Goal: Transaction & Acquisition: Purchase product/service

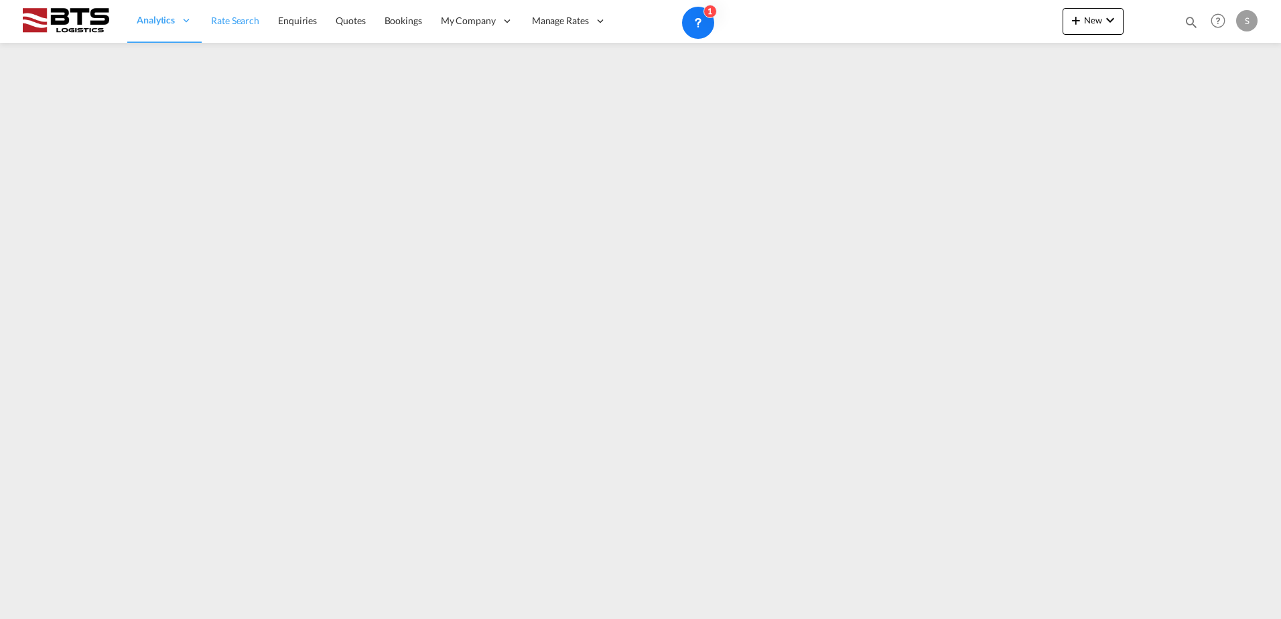
drag, startPoint x: 242, startPoint y: 34, endPoint x: 243, endPoint y: 44, distance: 9.5
click at [242, 34] on link "Rate Search" at bounding box center [235, 21] width 67 height 44
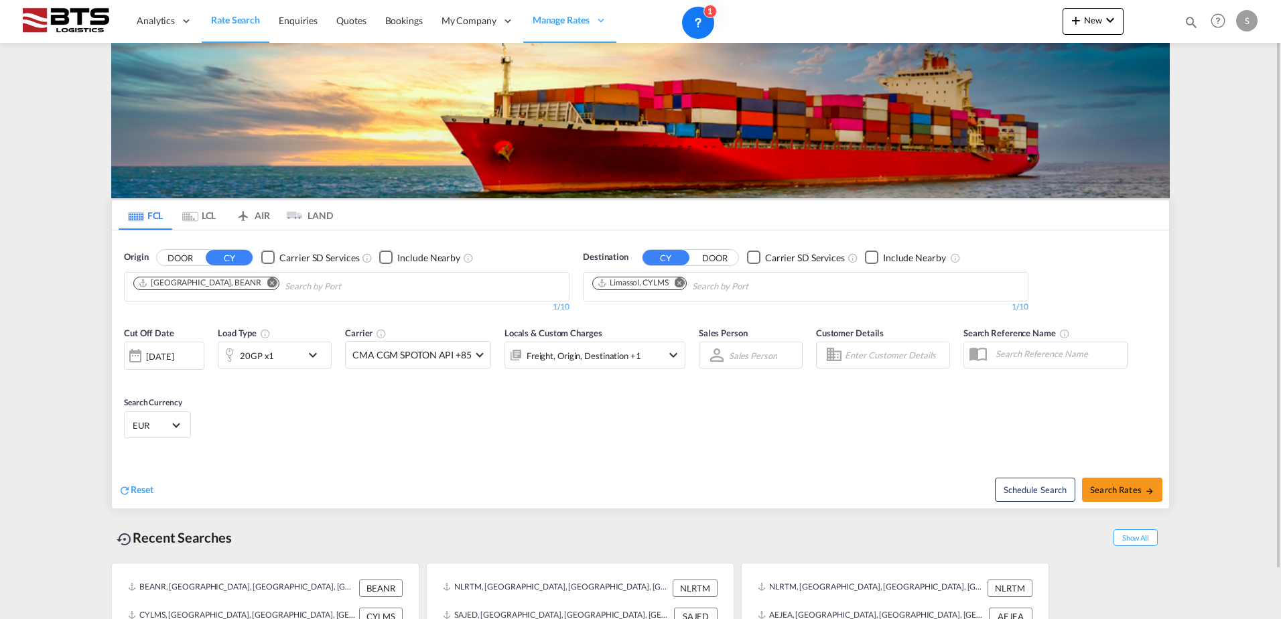
click at [267, 284] on md-icon "Remove" at bounding box center [272, 282] width 10 height 10
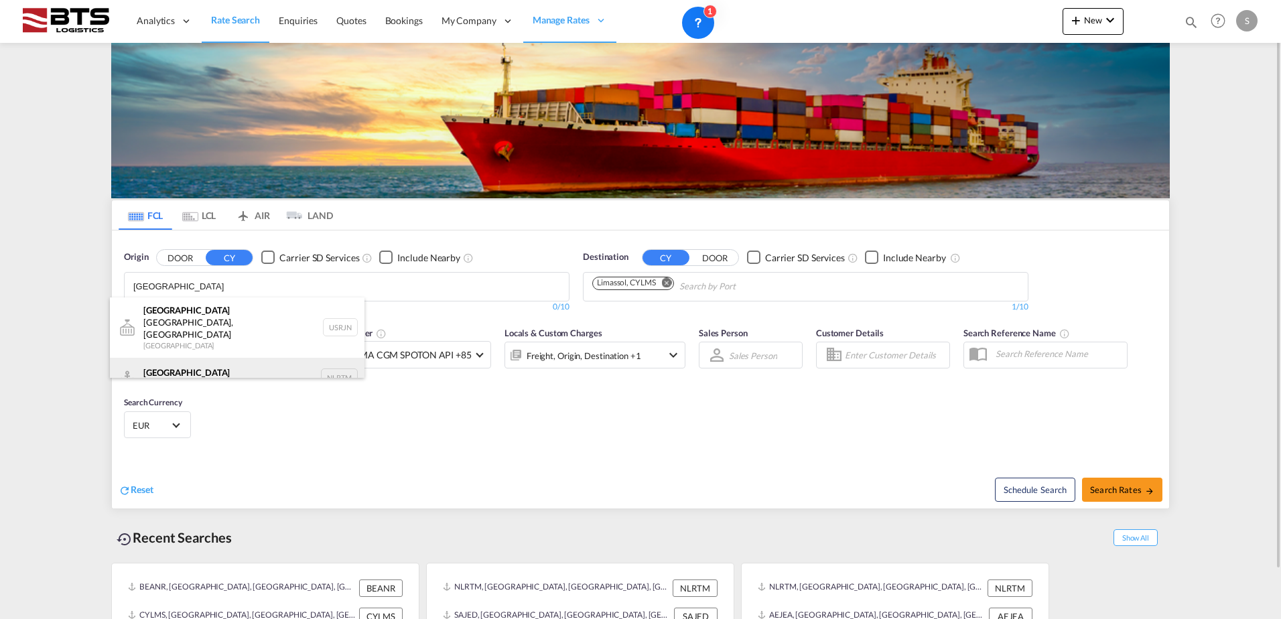
type input "[GEOGRAPHIC_DATA]"
click at [222, 358] on div "[GEOGRAPHIC_DATA] [GEOGRAPHIC_DATA] NLRTM" at bounding box center [237, 378] width 255 height 40
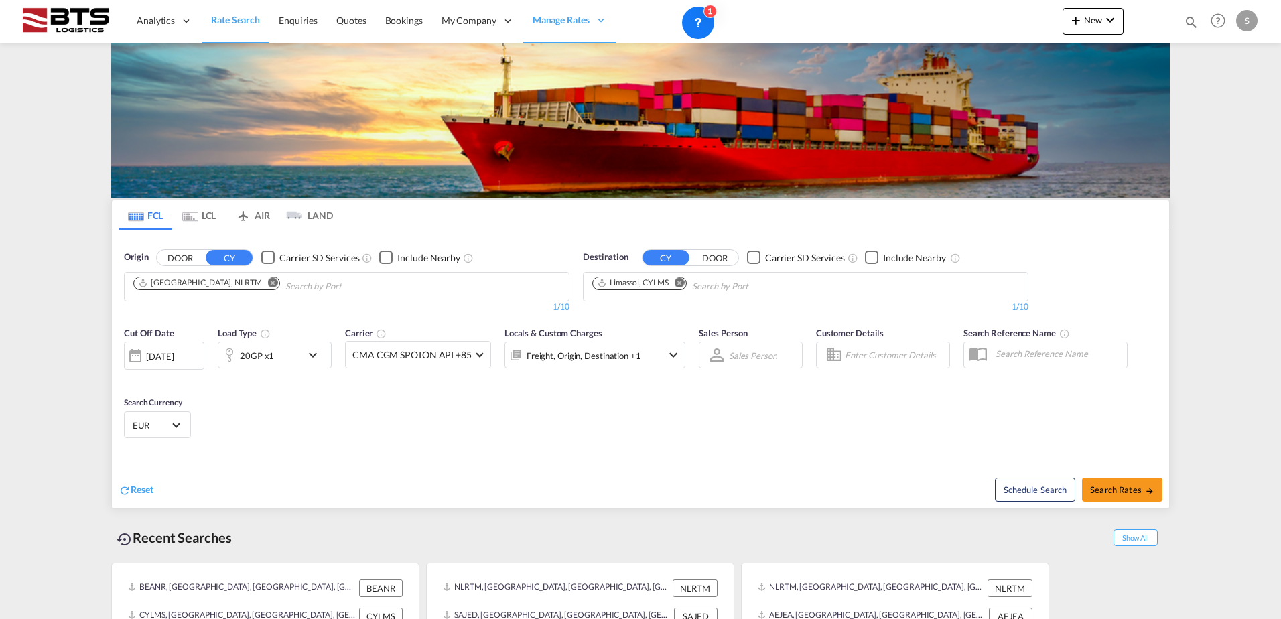
click at [682, 283] on md-icon "Remove" at bounding box center [680, 282] width 10 height 10
type input "jeddah"
click at [682, 308] on div "Jeddah [GEOGRAPHIC_DATA] SAJED" at bounding box center [696, 318] width 255 height 40
click at [180, 431] on md-select-value "EUR" at bounding box center [157, 425] width 52 height 19
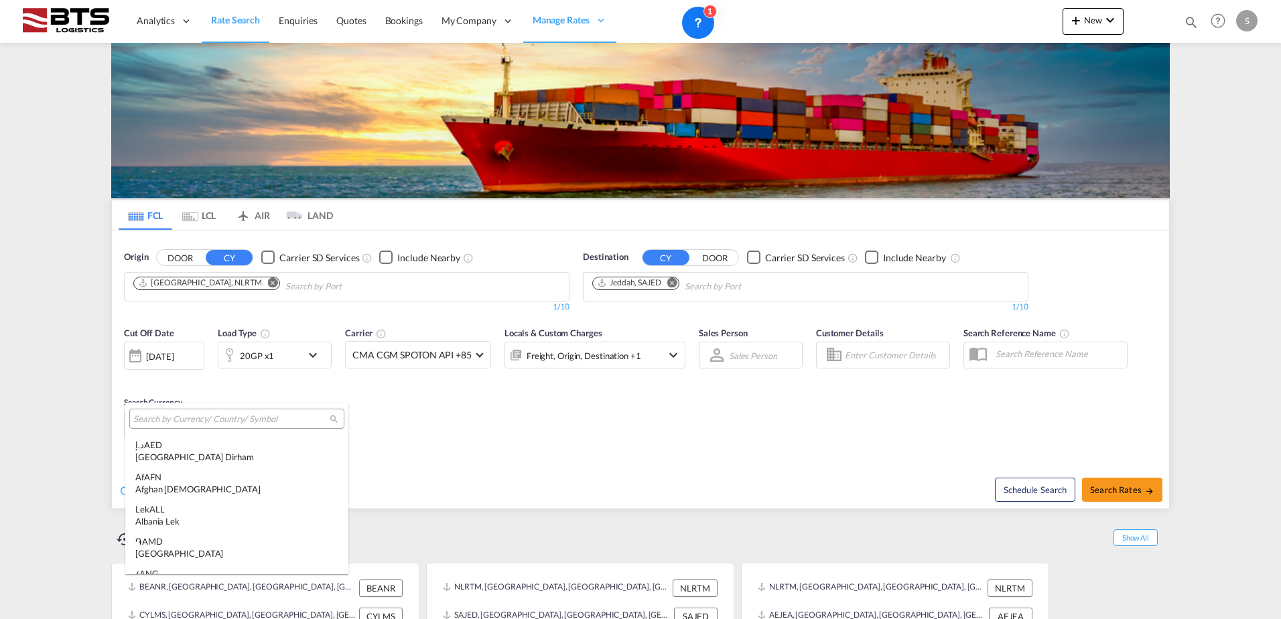
scroll to position [1346, 0]
click at [174, 422] on input "search" at bounding box center [231, 420] width 196 height 12
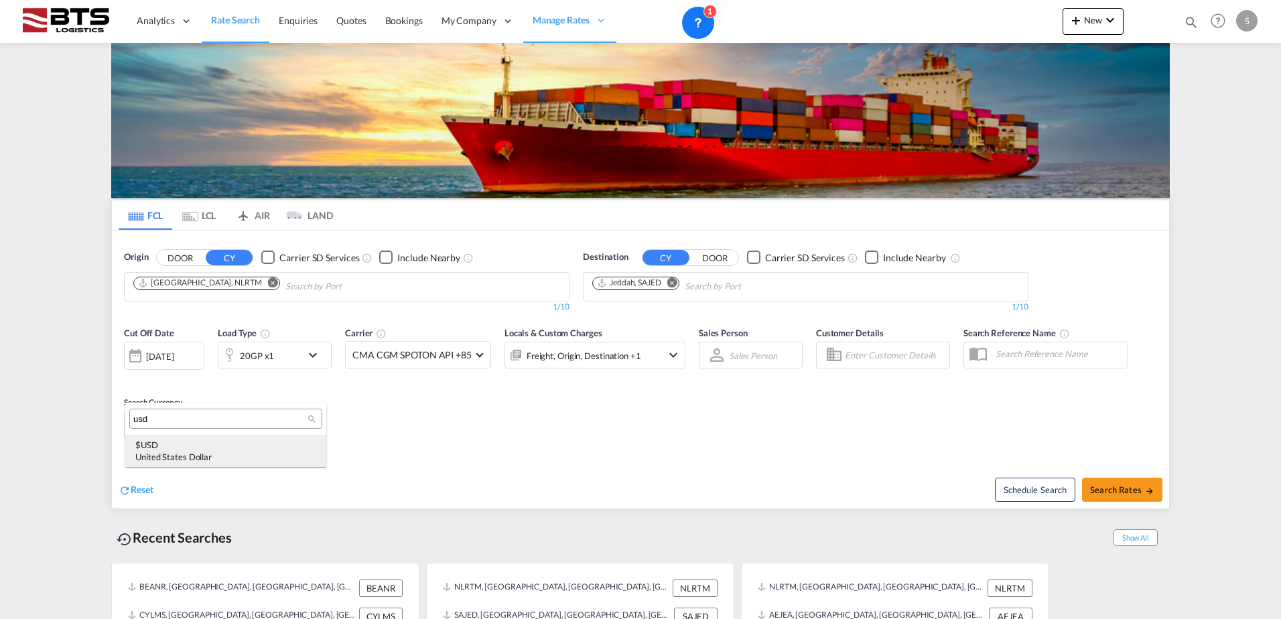
type input "usd"
click at [178, 439] on div "$ USD United States Dollar" at bounding box center [225, 451] width 181 height 24
click at [705, 439] on div "Cut Off Date [DATE] [DATE] Load Type 20GP x1 Carrier CMA CGM SPOTON API +85 Onl…" at bounding box center [641, 385] width 1058 height 131
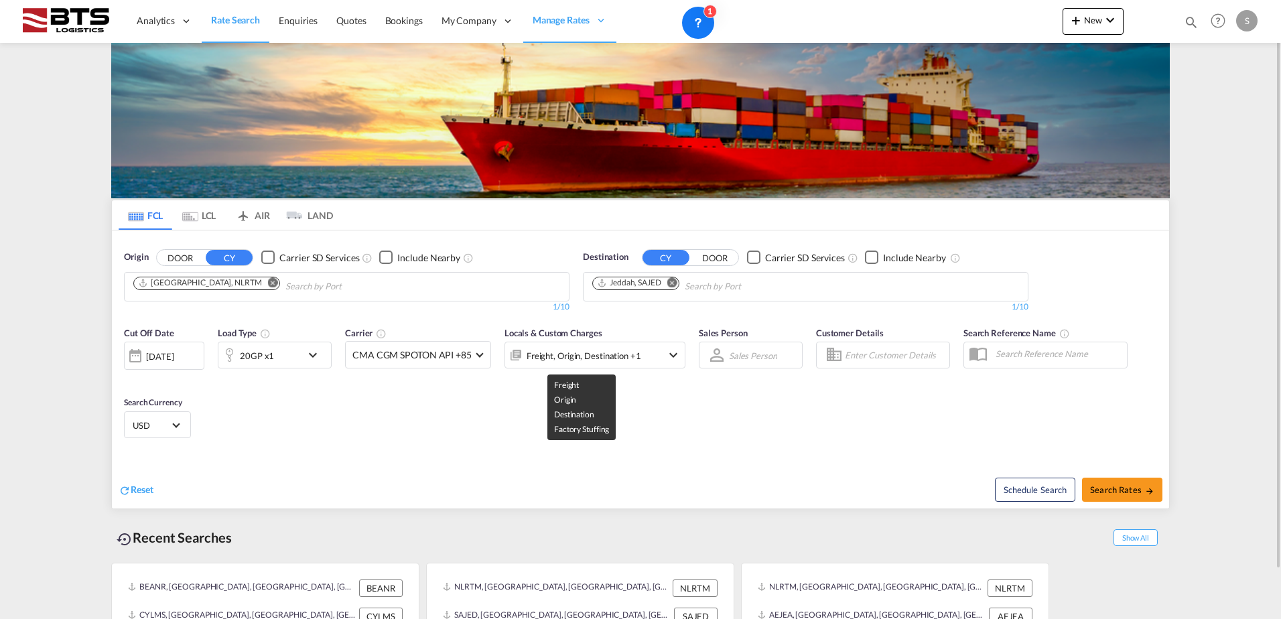
click at [596, 365] on div "Freight, Origin, Destination +1" at bounding box center [584, 355] width 115 height 19
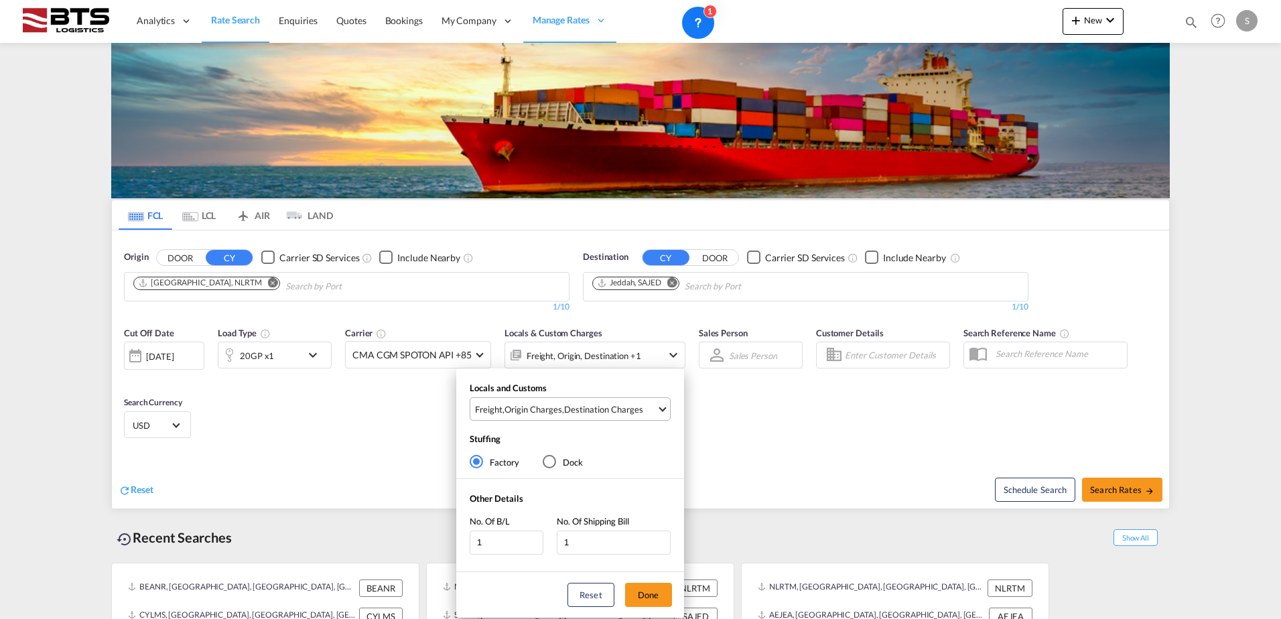
click at [543, 417] on md-select-value "Freight , Origin Charges , Destination Charges" at bounding box center [572, 409] width 196 height 22
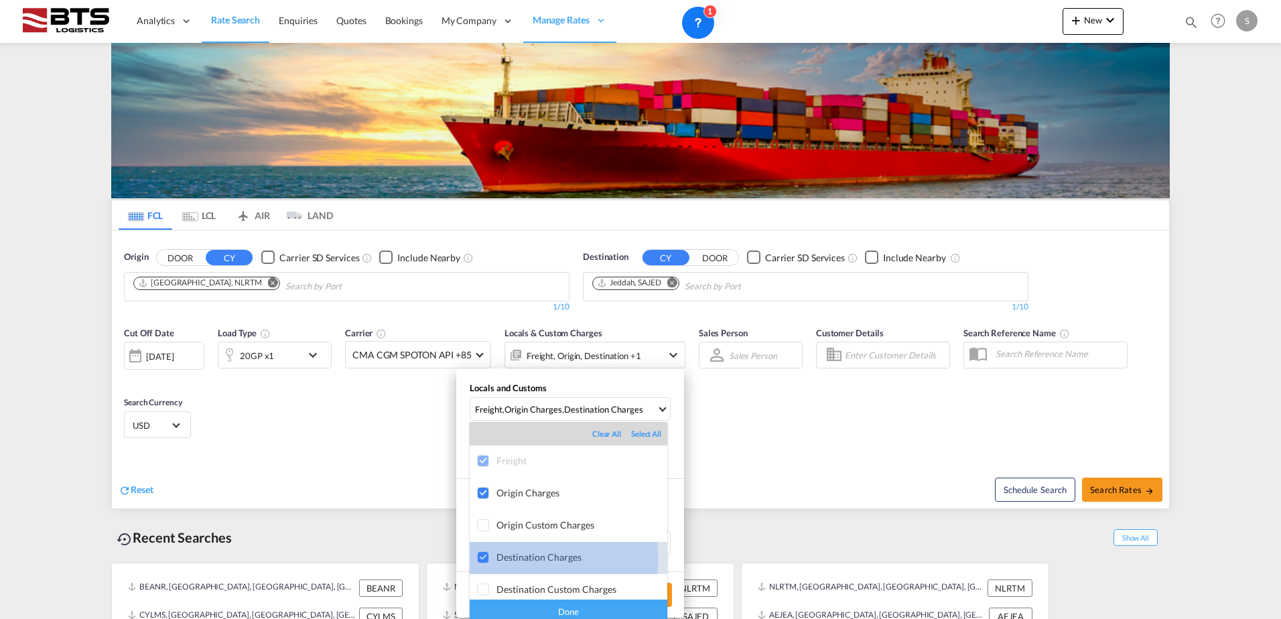
click at [518, 560] on div "Destination Charges" at bounding box center [582, 557] width 171 height 11
click at [567, 607] on div "Done" at bounding box center [569, 611] width 198 height 23
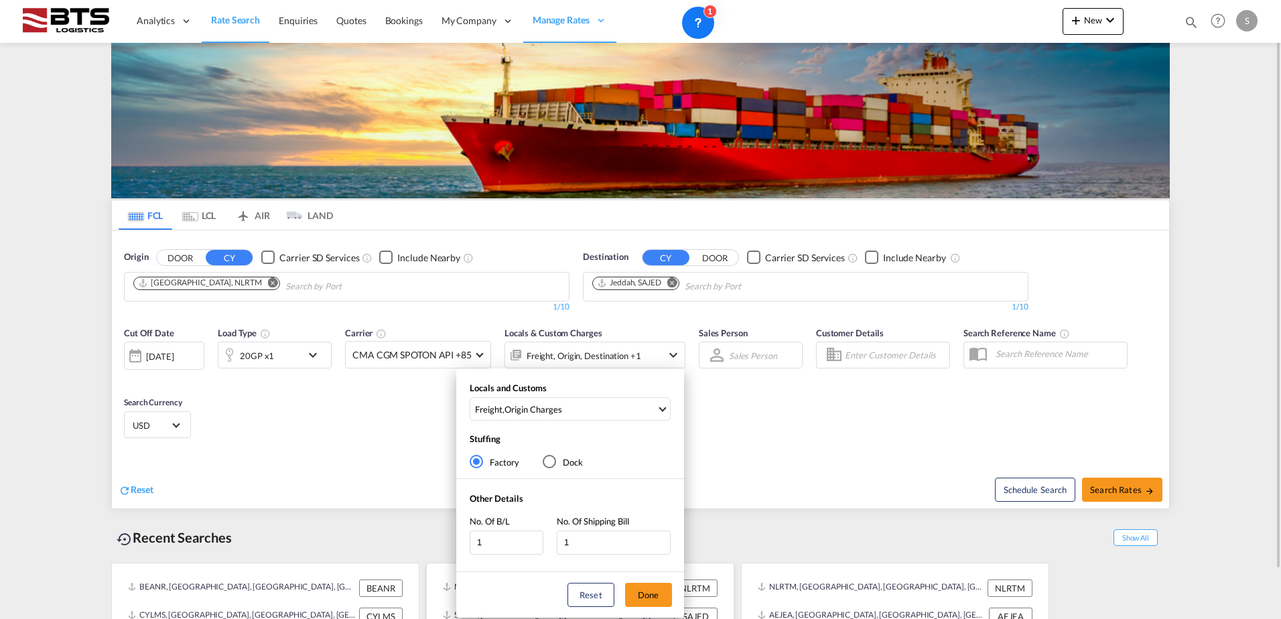
click at [656, 592] on button "Done" at bounding box center [648, 595] width 47 height 24
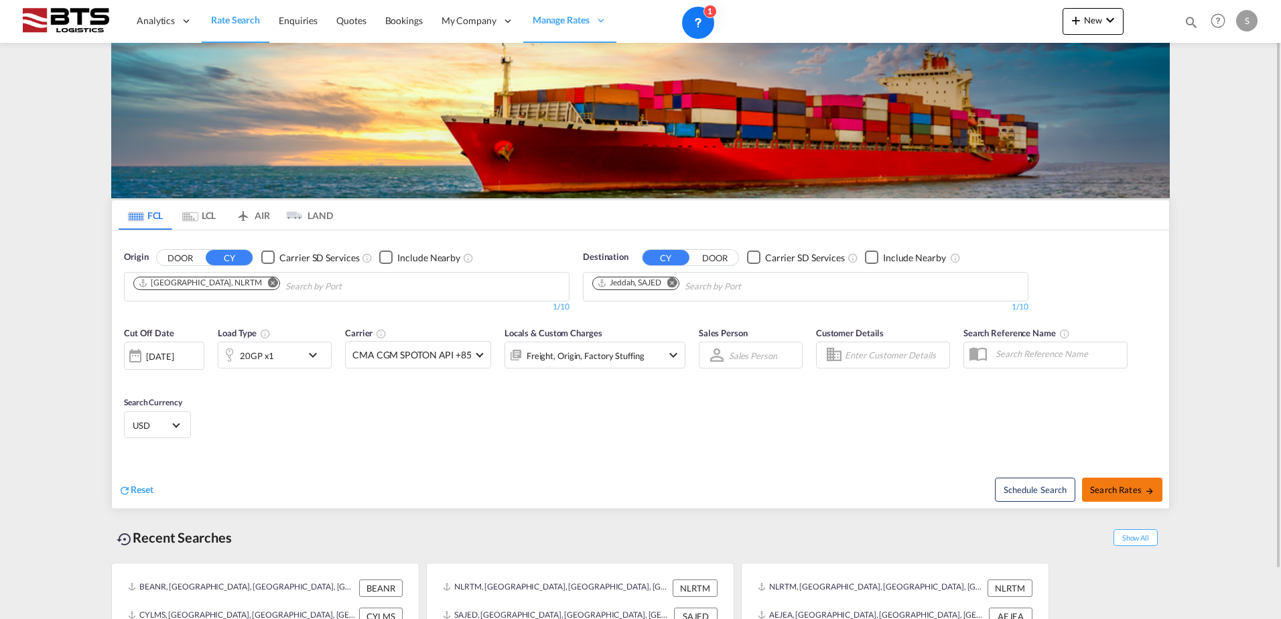
click at [1138, 489] on span "Search Rates" at bounding box center [1122, 490] width 64 height 11
type input "NLRTM to SAJED / [DATE]"
